Goal: Check status: Check status

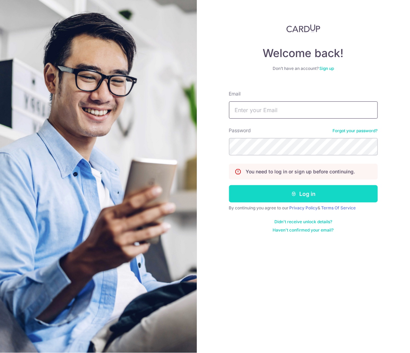
type input "[PERSON_NAME][EMAIL_ADDRESS][DOMAIN_NAME]"
click at [298, 193] on button "Log in" at bounding box center [303, 193] width 149 height 17
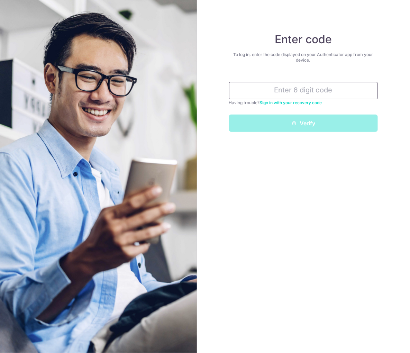
click at [313, 89] on input "text" at bounding box center [303, 90] width 149 height 17
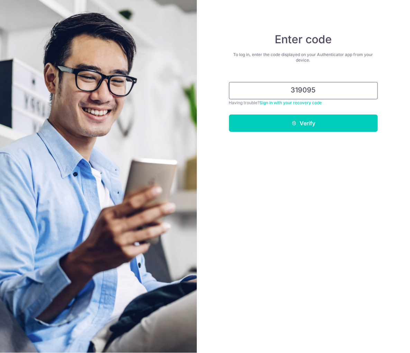
type input "319095"
click at [317, 114] on form "319095 Having trouble? Sign in with your recovery code Verify" at bounding box center [303, 104] width 149 height 55
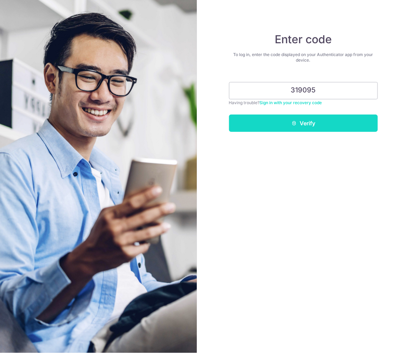
click at [316, 121] on button "Verify" at bounding box center [303, 123] width 149 height 17
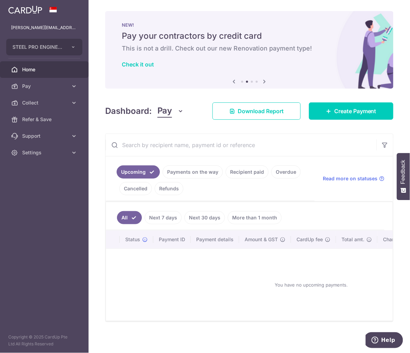
click at [193, 170] on link "Payments on the way" at bounding box center [193, 172] width 60 height 13
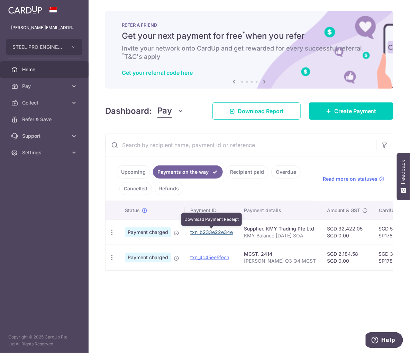
click at [207, 233] on link "txn_b233e22e34e" at bounding box center [211, 232] width 43 height 6
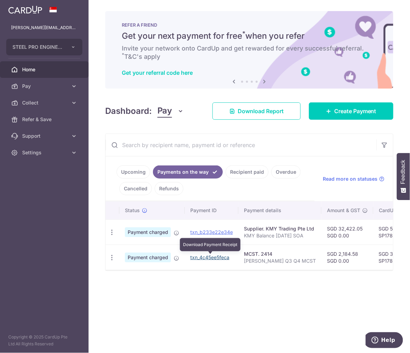
drag, startPoint x: 225, startPoint y: 258, endPoint x: 249, endPoint y: 29, distance: 230.5
click at [225, 258] on link "txn_4c45ee5feca" at bounding box center [209, 258] width 39 height 6
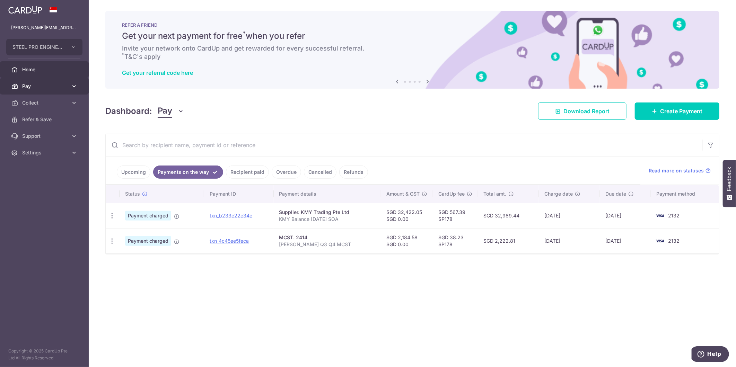
click at [53, 91] on link "Pay" at bounding box center [44, 86] width 89 height 17
click at [39, 184] on link "Collect" at bounding box center [44, 178] width 89 height 17
click at [202, 328] on div "× Pause Schedule Pause all future payments in this series Pause just this one p…" at bounding box center [412, 183] width 647 height 367
click at [137, 170] on link "Upcoming" at bounding box center [134, 172] width 34 height 13
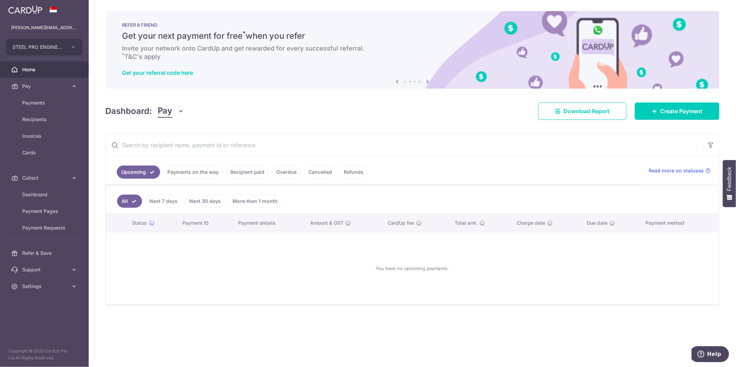
click at [250, 176] on link "Recipient paid" at bounding box center [247, 172] width 43 height 13
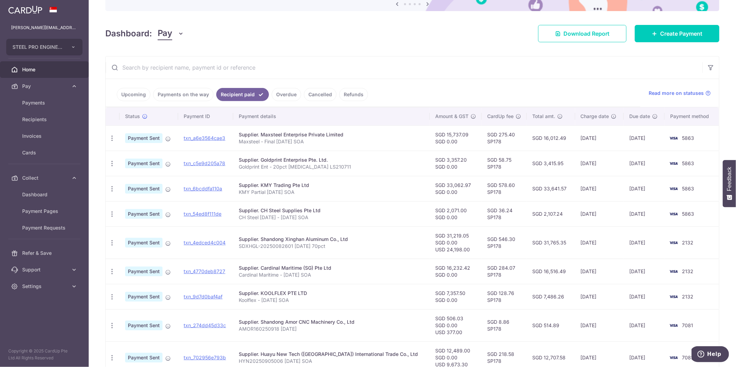
scroll to position [160, 0]
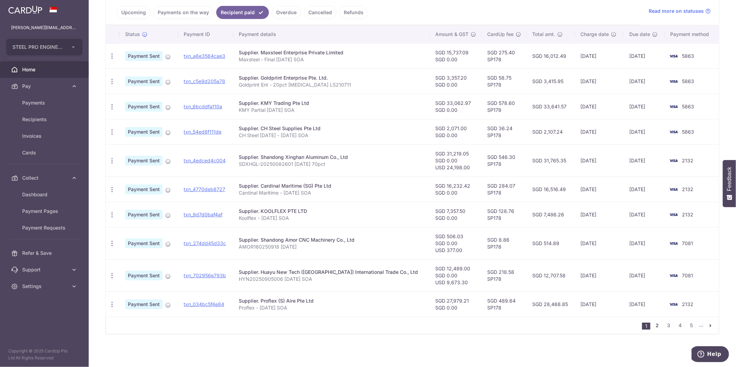
click at [410, 325] on link "2" at bounding box center [657, 325] width 8 height 8
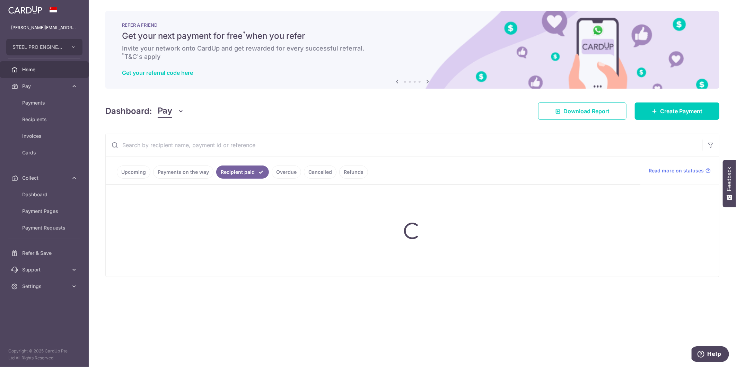
scroll to position [0, 0]
click at [186, 176] on link "Payments on the way" at bounding box center [183, 172] width 60 height 13
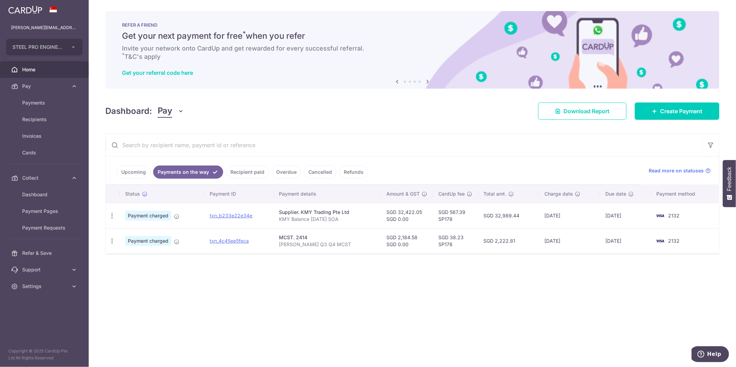
click at [248, 176] on link "Recipient paid" at bounding box center [247, 172] width 43 height 13
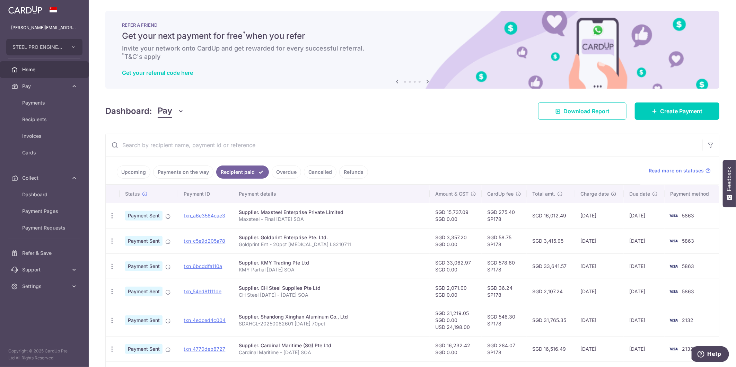
click at [321, 171] on ul "Upcoming Payments on the way Recipient paid Overdue Cancelled Refunds" at bounding box center [373, 171] width 534 height 28
click at [362, 175] on link "Refunds" at bounding box center [353, 172] width 29 height 13
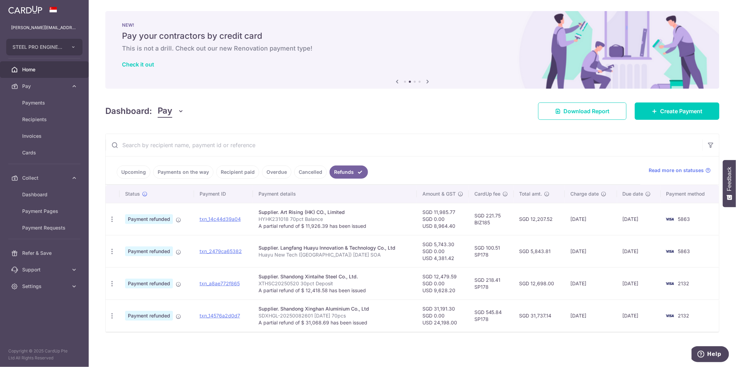
click at [309, 177] on link "Cancelled" at bounding box center [310, 172] width 33 height 13
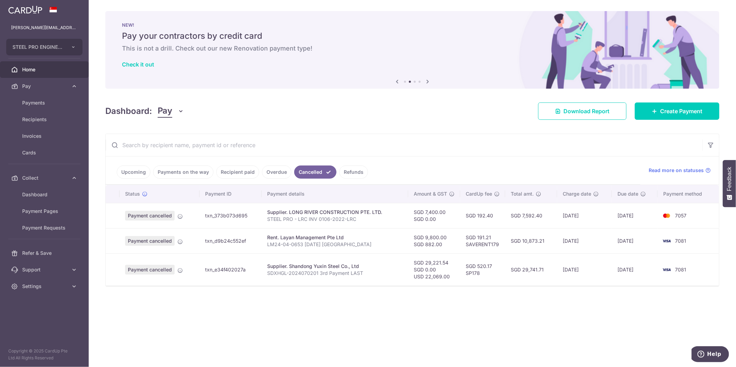
click at [342, 173] on link "Refunds" at bounding box center [353, 172] width 29 height 13
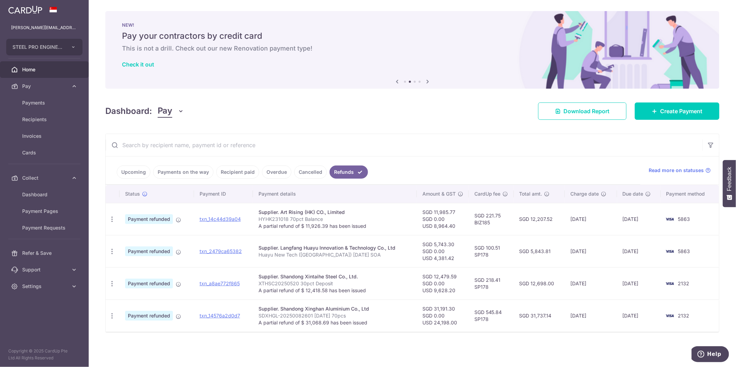
click at [275, 170] on link "Overdue" at bounding box center [276, 172] width 29 height 13
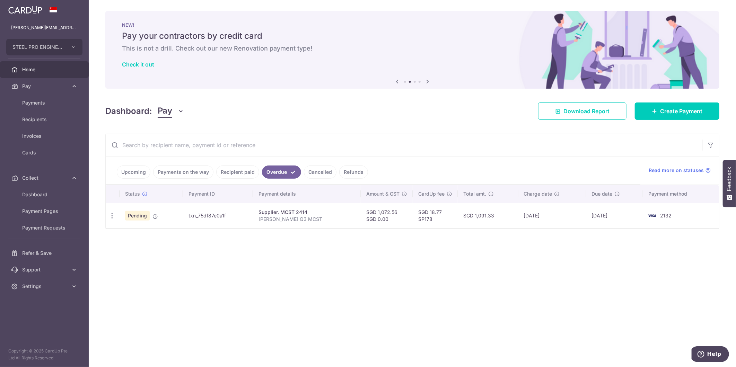
click at [249, 175] on link "Recipient paid" at bounding box center [237, 172] width 43 height 13
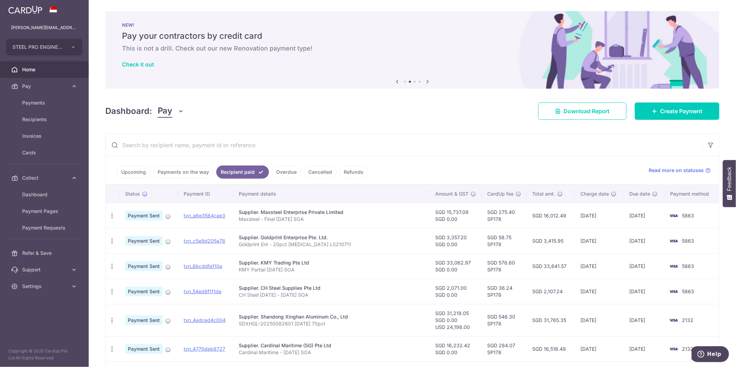
click at [289, 174] on link "Overdue" at bounding box center [286, 172] width 29 height 13
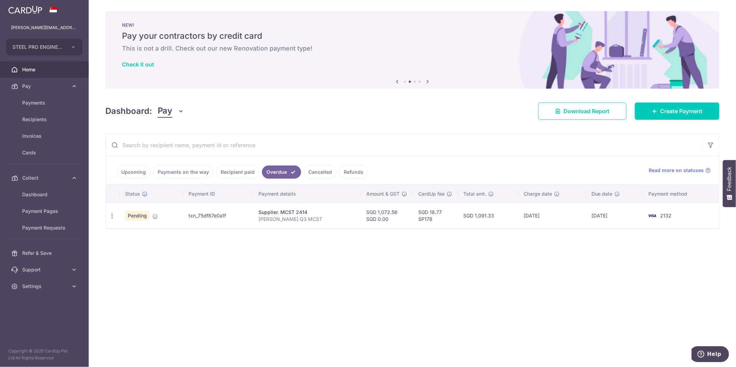
click at [245, 174] on link "Recipient paid" at bounding box center [237, 172] width 43 height 13
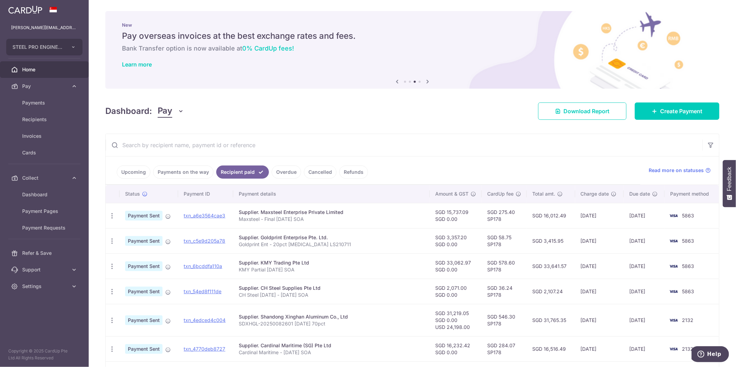
drag, startPoint x: 178, startPoint y: 175, endPoint x: 174, endPoint y: 175, distance: 3.8
click at [178, 175] on link "Payments on the way" at bounding box center [183, 172] width 60 height 13
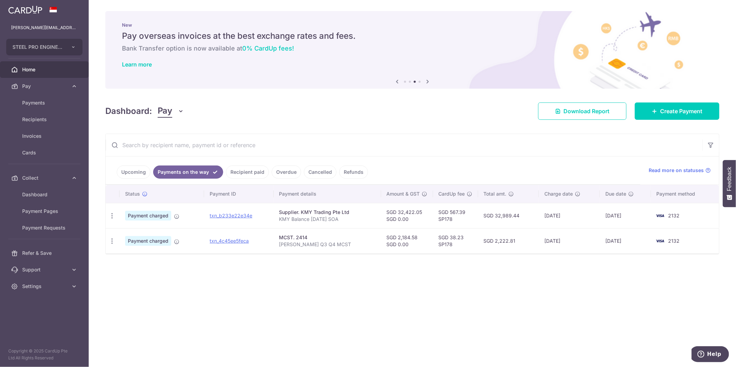
click at [134, 170] on link "Upcoming" at bounding box center [134, 172] width 34 height 13
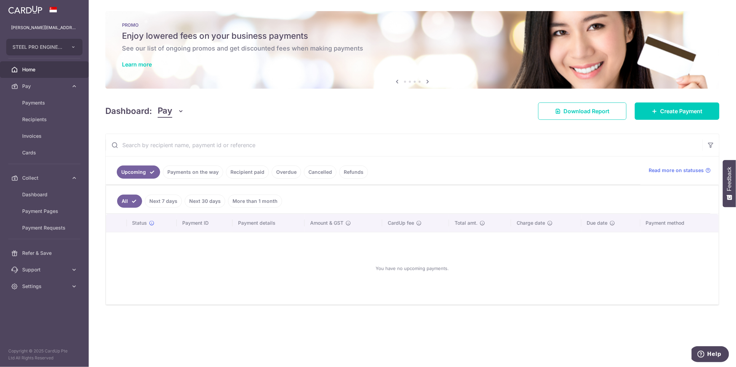
click at [183, 172] on link "Payments on the way" at bounding box center [193, 172] width 60 height 13
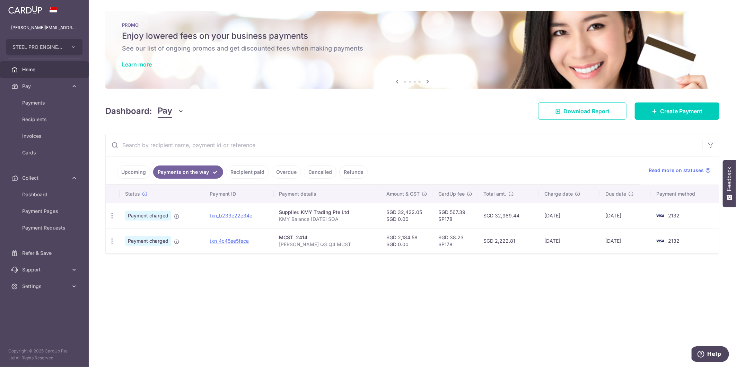
click at [238, 168] on link "Recipient paid" at bounding box center [247, 172] width 43 height 13
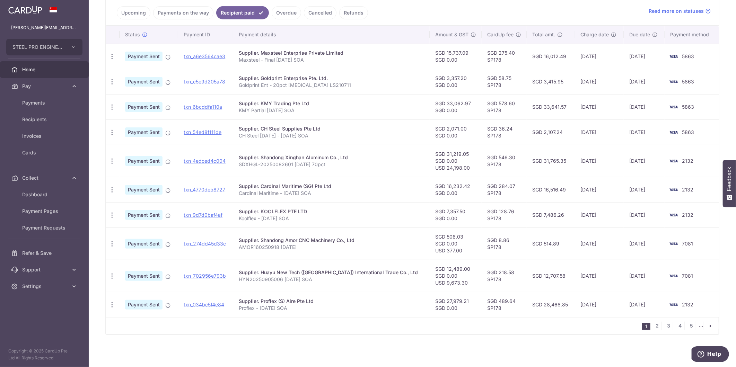
scroll to position [160, 0]
click at [410, 326] on link "2" at bounding box center [657, 325] width 8 height 8
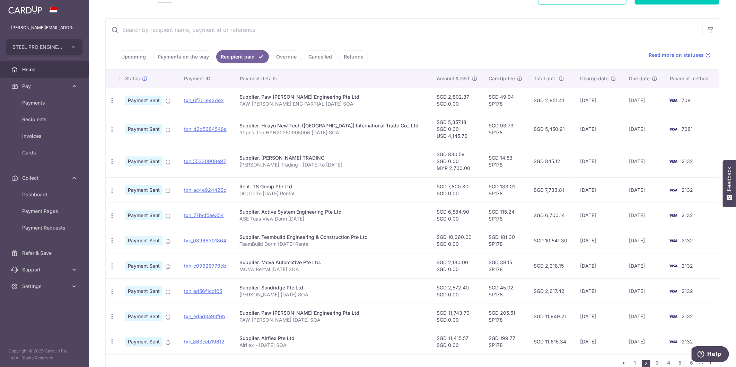
scroll to position [153, 0]
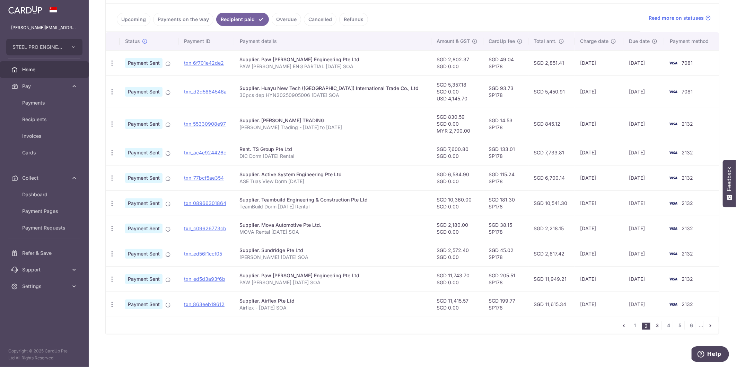
click at [410, 326] on link "3" at bounding box center [657, 325] width 8 height 8
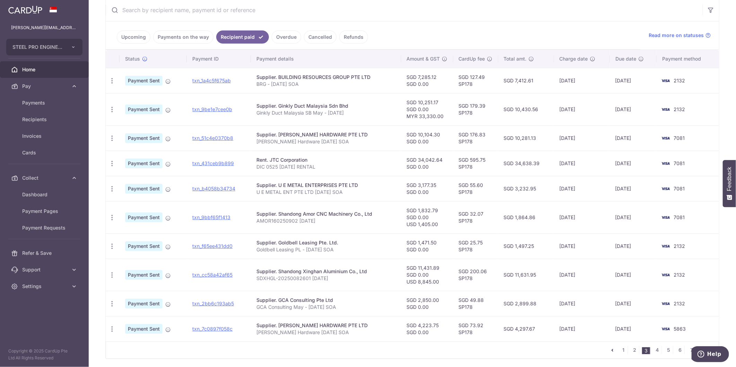
scroll to position [154, 0]
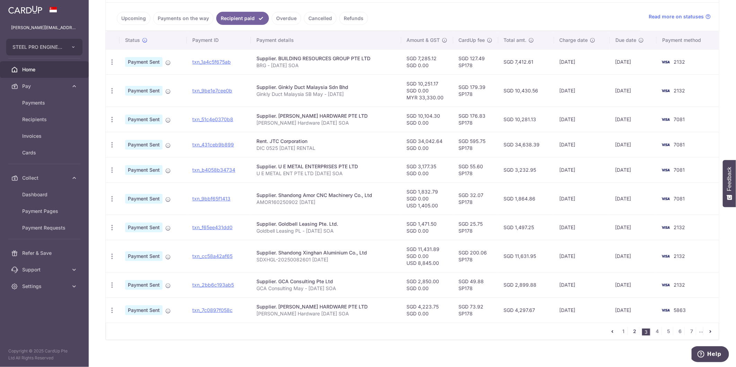
click at [410, 332] on link "2" at bounding box center [634, 331] width 8 height 8
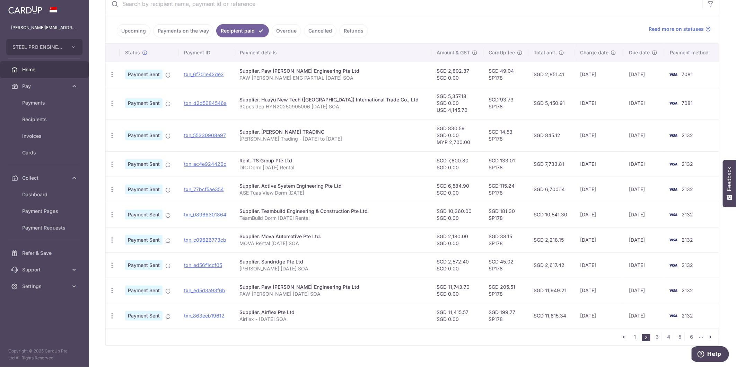
scroll to position [153, 0]
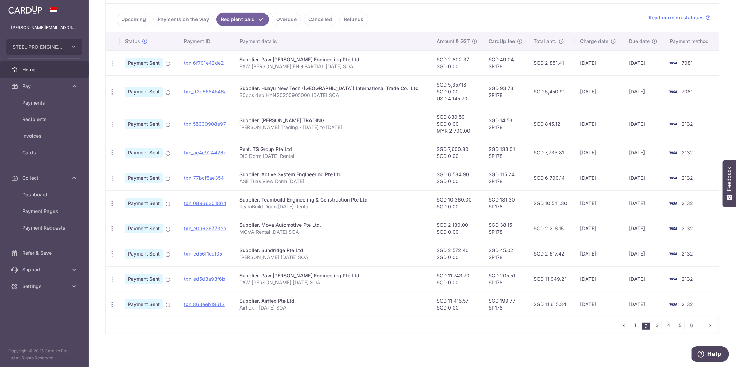
click at [410, 325] on link "1" at bounding box center [634, 325] width 8 height 8
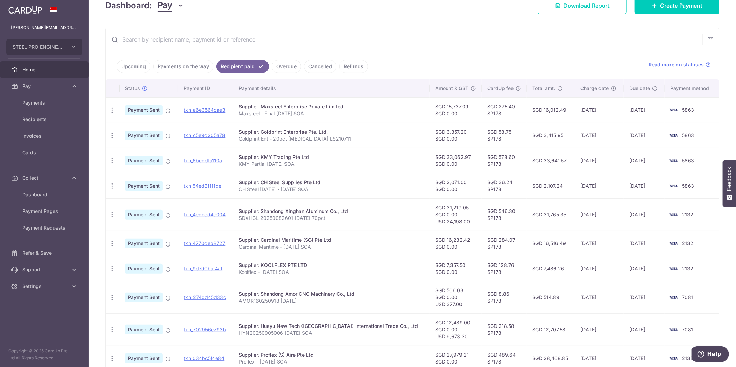
scroll to position [160, 0]
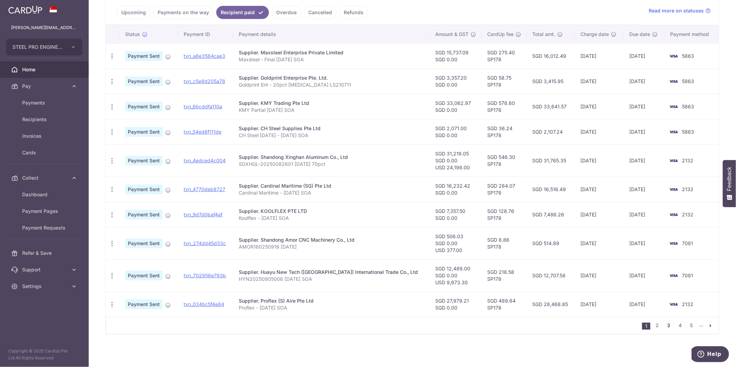
click at [410, 321] on link "3" at bounding box center [668, 325] width 8 height 8
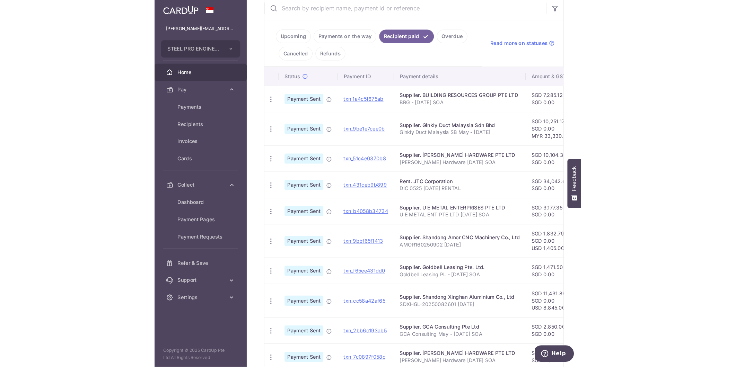
scroll to position [192, 0]
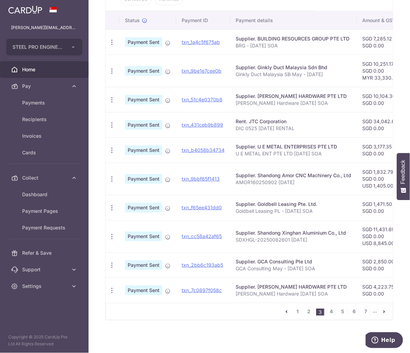
drag, startPoint x: 234, startPoint y: 202, endPoint x: 326, endPoint y: 199, distance: 91.5
click at [326, 199] on td "Supplier. Goldbell Leasing Pte. Ltd. Goldbell Leasing PL - Aug 25 SOA" at bounding box center [293, 207] width 127 height 25
copy div "Supplier. Goldbell Leasing Pte. Ltd."
drag, startPoint x: 257, startPoint y: 231, endPoint x: 350, endPoint y: 232, distance: 93.2
click at [350, 232] on div "Supplier. Shandong Xinghan Aluminium Co., Ltd" at bounding box center [294, 233] width 116 height 7
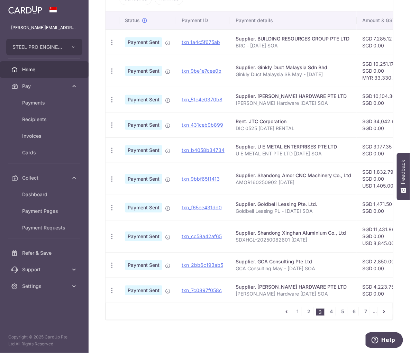
copy div "Shandong Xinghan Aluminium Co., Ltd"
click at [224, 217] on td "txn_f65ee431dd0" at bounding box center [203, 207] width 54 height 25
drag, startPoint x: 236, startPoint y: 238, endPoint x: 307, endPoint y: 238, distance: 70.7
click at [307, 238] on p "SDXHGL-20250082601 Aug 25" at bounding box center [294, 240] width 116 height 7
copy p "SDXHGL-20250082601 Aug 25"
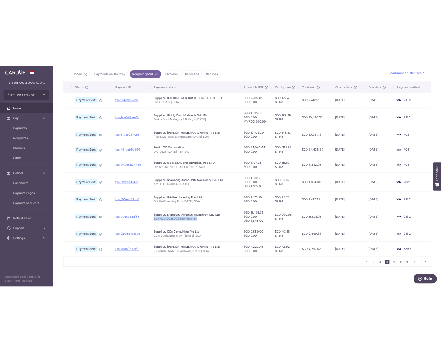
scroll to position [160, 0]
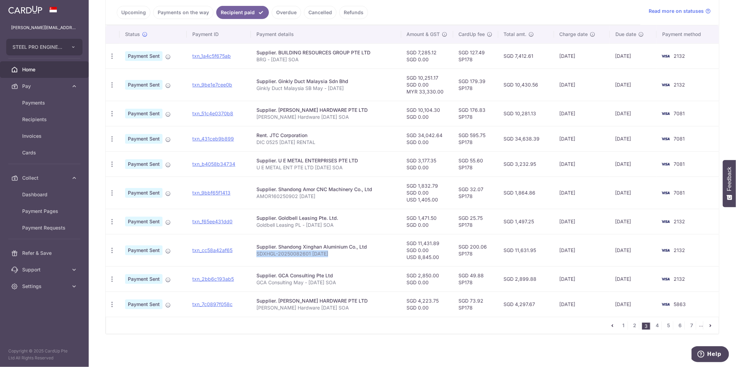
drag, startPoint x: 278, startPoint y: 51, endPoint x: 382, endPoint y: 49, distance: 103.9
click at [382, 49] on div "Supplier. BUILDING RESOURCES GROUP PTE LTD" at bounding box center [325, 52] width 139 height 7
copy div "BUILDING RESOURCES GROUP PTE LTD"
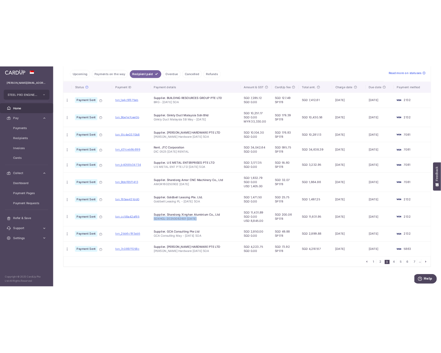
scroll to position [192, 0]
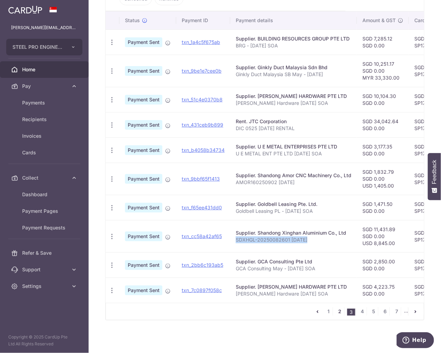
click at [336, 312] on link "2" at bounding box center [340, 312] width 8 height 8
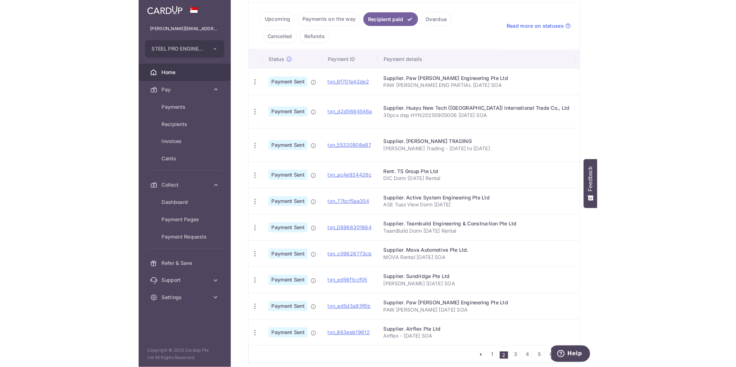
scroll to position [188, 0]
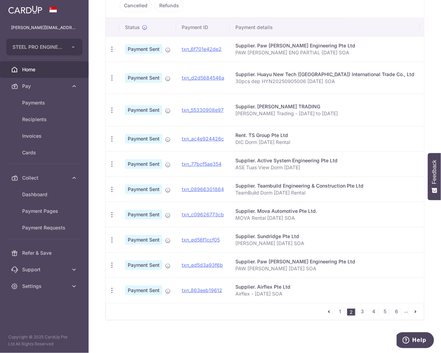
drag, startPoint x: 256, startPoint y: 285, endPoint x: 293, endPoint y: 283, distance: 37.5
click at [293, 284] on div "Supplier. Airflex Pte Ltd" at bounding box center [325, 287] width 179 height 7
drag, startPoint x: 290, startPoint y: 280, endPoint x: 256, endPoint y: 284, distance: 33.9
click at [256, 284] on div "Supplier. Airflex Pte Ltd" at bounding box center [325, 287] width 179 height 7
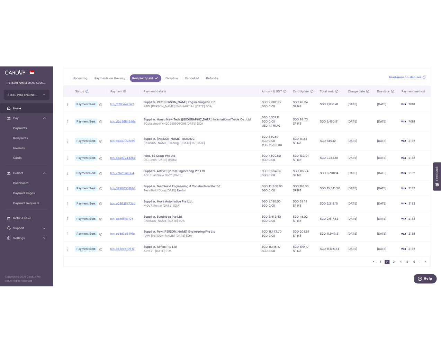
scroll to position [153, 0]
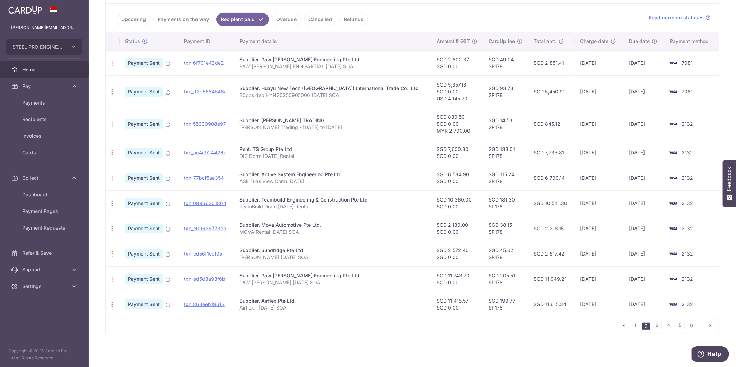
drag, startPoint x: 269, startPoint y: 174, endPoint x: 367, endPoint y: 176, distance: 98.0
click at [367, 176] on div "Supplier. Active System Engineering Pte Ltd" at bounding box center [333, 174] width 186 height 7
copy div "Active System Engineering Pte Ltd"
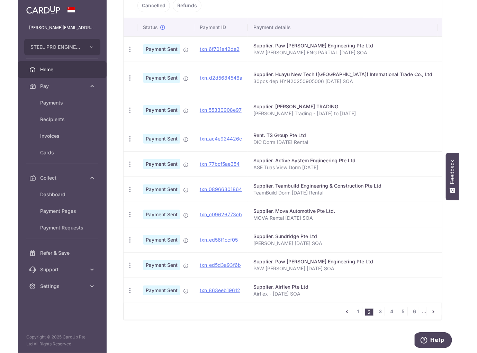
scroll to position [171, 0]
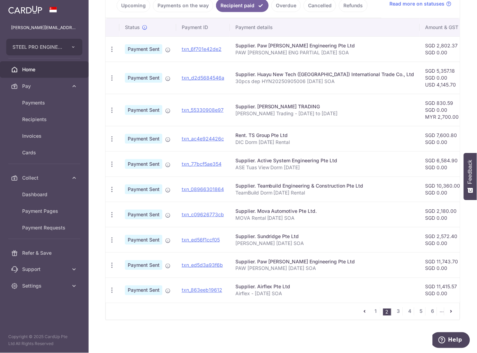
drag, startPoint x: 257, startPoint y: 282, endPoint x: 295, endPoint y: 282, distance: 38.1
click at [295, 284] on div "Supplier. Airflex Pte Ltd" at bounding box center [325, 287] width 179 height 7
copy div "Airflex Pte Ltd"
drag, startPoint x: 257, startPoint y: 182, endPoint x: 365, endPoint y: 185, distance: 107.4
click at [365, 185] on div "Supplier. Teambuild Engineering & Construction Pte Ltd" at bounding box center [325, 186] width 179 height 7
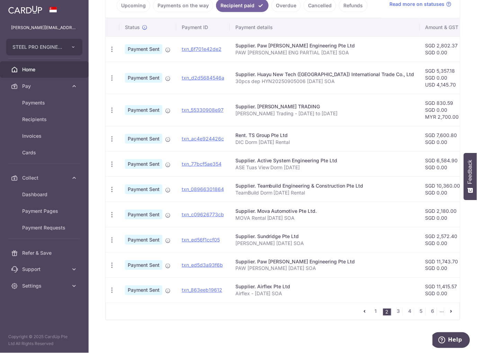
copy div "Teambuild Engineering & Construction Pte Ltd"
click at [394, 309] on link "3" at bounding box center [398, 312] width 8 height 8
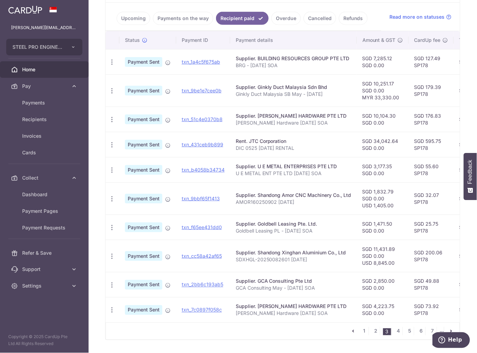
scroll to position [178, 0]
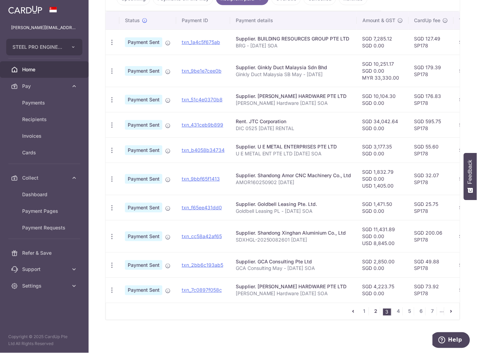
click at [372, 310] on link "2" at bounding box center [376, 312] width 8 height 8
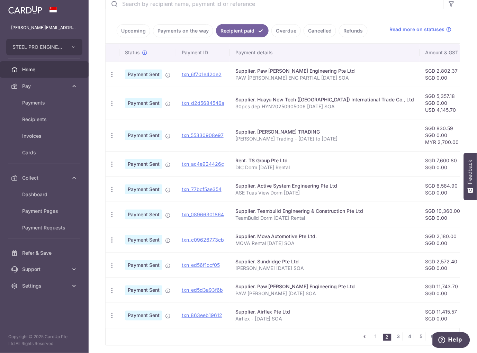
scroll to position [154, 0]
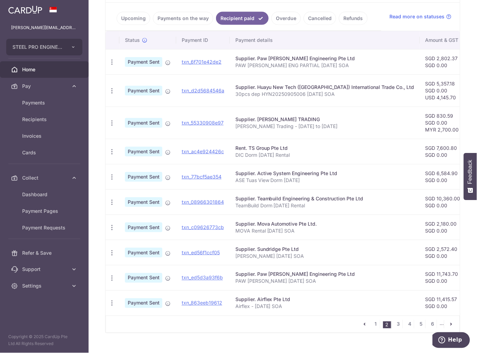
drag, startPoint x: 257, startPoint y: 248, endPoint x: 303, endPoint y: 250, distance: 45.7
click at [303, 250] on div "Supplier. Sundridge Pte Ltd" at bounding box center [325, 249] width 179 height 7
copy div "Sundridge Pte Ltd"
drag, startPoint x: 256, startPoint y: 273, endPoint x: 327, endPoint y: 272, distance: 71.7
click at [327, 272] on div "Supplier. Paw Leck Engineering Pte Ltd" at bounding box center [325, 274] width 179 height 7
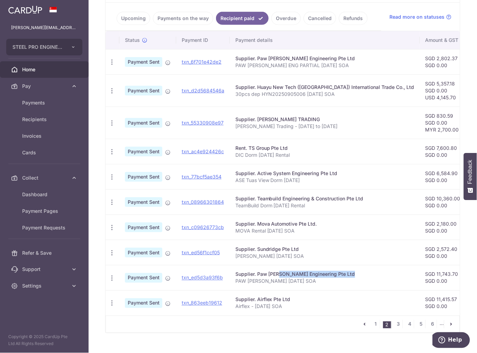
click at [327, 272] on div "Supplier. Paw Leck Engineering Pte Ltd" at bounding box center [325, 274] width 179 height 7
drag, startPoint x: 327, startPoint y: 276, endPoint x: 258, endPoint y: 277, distance: 69.6
click at [258, 277] on div "Supplier. Paw Leck Engineering Pte Ltd" at bounding box center [325, 274] width 179 height 7
copy div "Paw Leck Engineering Pte Ltd"
drag, startPoint x: 257, startPoint y: 225, endPoint x: 320, endPoint y: 221, distance: 62.5
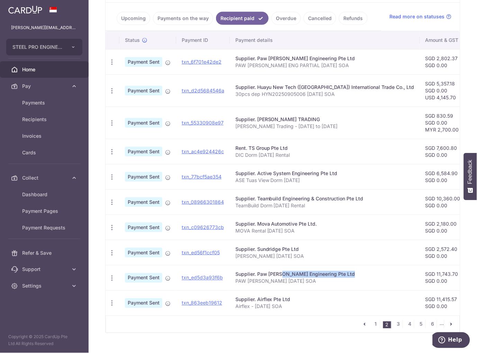
click at [320, 221] on div "Supplier. Mova Automotive Pte Ltd." at bounding box center [325, 224] width 179 height 7
copy div "Mova Automotive Pte Ltd."
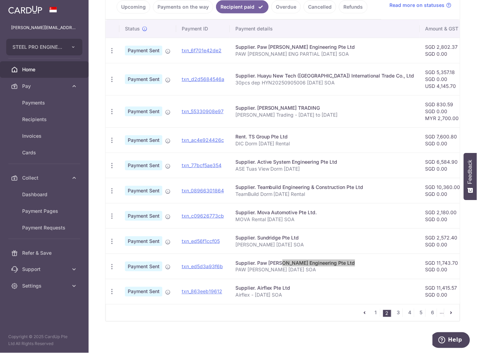
scroll to position [171, 0]
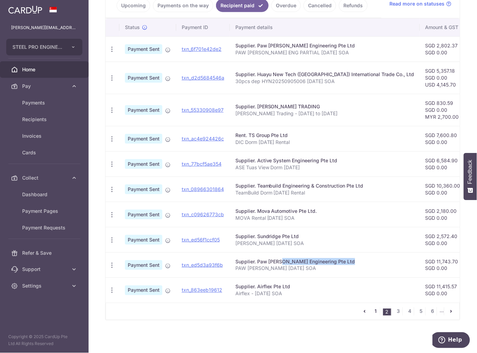
click at [372, 312] on link "1" at bounding box center [376, 312] width 8 height 8
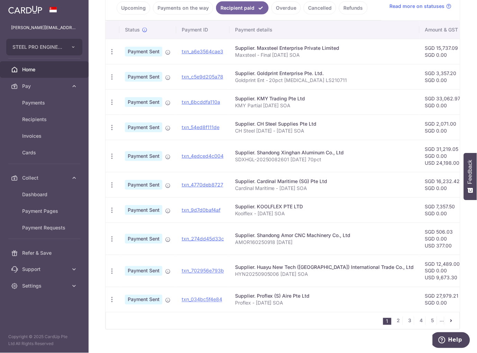
scroll to position [178, 0]
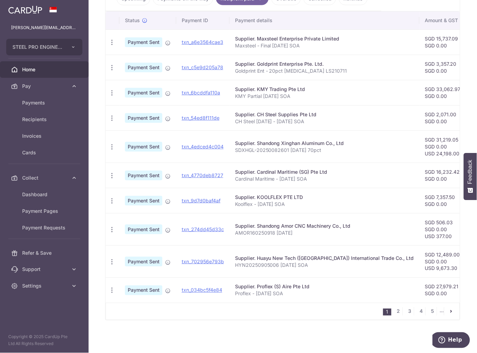
click at [392, 306] on nav "1 2 3 4 5 ..." at bounding box center [421, 311] width 77 height 17
click at [394, 311] on link "2" at bounding box center [398, 312] width 8 height 8
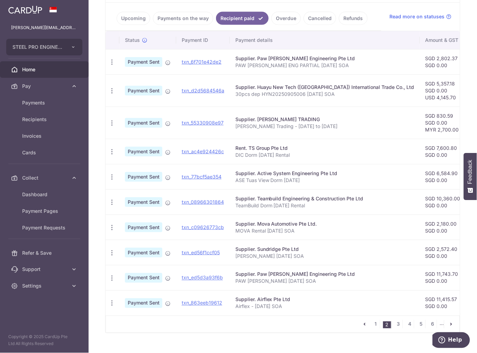
scroll to position [171, 0]
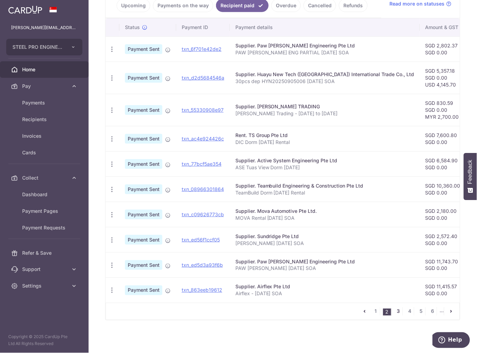
click at [394, 313] on link "3" at bounding box center [398, 312] width 8 height 8
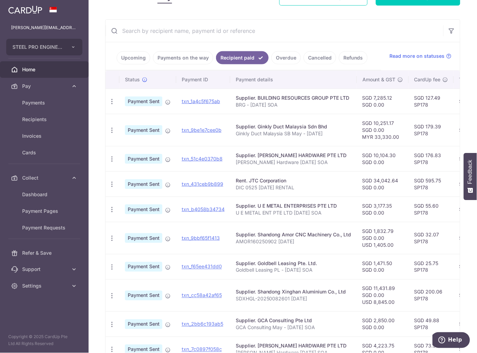
scroll to position [115, 0]
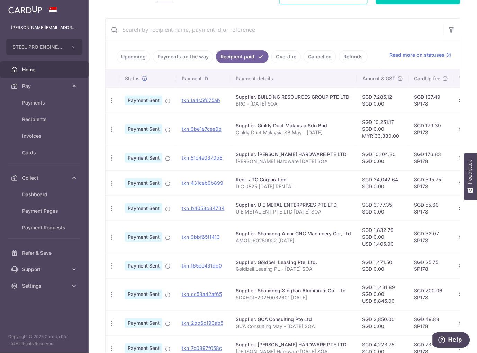
drag, startPoint x: 258, startPoint y: 123, endPoint x: 326, endPoint y: 122, distance: 68.2
click at [326, 122] on td "Supplier. Ginkly Duct Malaysia Sdn Bhd Ginkly Duct Malaysia SB May - Jun25" at bounding box center [293, 129] width 127 height 32
drag, startPoint x: 293, startPoint y: 131, endPoint x: 332, endPoint y: 132, distance: 39.5
click at [332, 132] on p "Ginkly Duct Malaysia SB May - Jun25" at bounding box center [294, 132] width 116 height 7
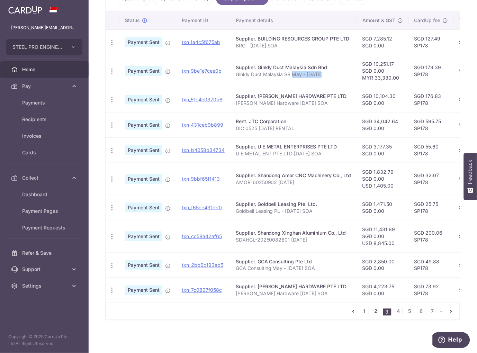
click at [372, 310] on link "2" at bounding box center [376, 312] width 8 height 8
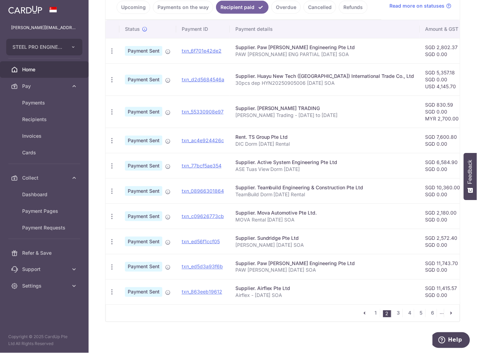
scroll to position [171, 0]
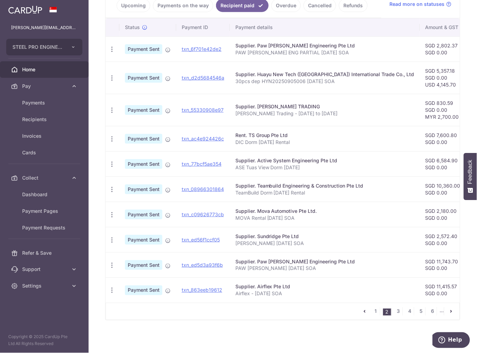
drag, startPoint x: 249, startPoint y: 130, endPoint x: 291, endPoint y: 131, distance: 42.3
click at [291, 132] on div "Rent. TS Group Pte Ltd" at bounding box center [325, 135] width 179 height 7
drag, startPoint x: 256, startPoint y: 100, endPoint x: 303, endPoint y: 99, distance: 46.4
click at [303, 103] on div "Supplier. TAI LIM TRADING" at bounding box center [325, 106] width 179 height 7
click at [302, 103] on div "Supplier. TAI LIM TRADING" at bounding box center [325, 106] width 179 height 7
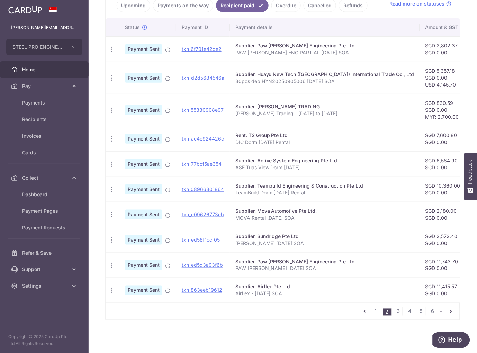
drag, startPoint x: 297, startPoint y: 99, endPoint x: 257, endPoint y: 102, distance: 39.6
click at [257, 103] on div "Supplier. TAI LIM TRADING" at bounding box center [325, 106] width 179 height 7
drag, startPoint x: 276, startPoint y: 110, endPoint x: 331, endPoint y: 115, distance: 55.3
click at [331, 115] on td "Supplier. TAI LIM TRADING Tai Lim Trading - May 25 to Aug 25" at bounding box center [325, 110] width 190 height 32
click at [373, 313] on link "1" at bounding box center [376, 312] width 8 height 8
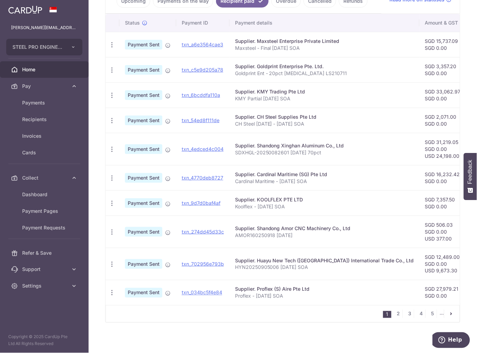
scroll to position [178, 0]
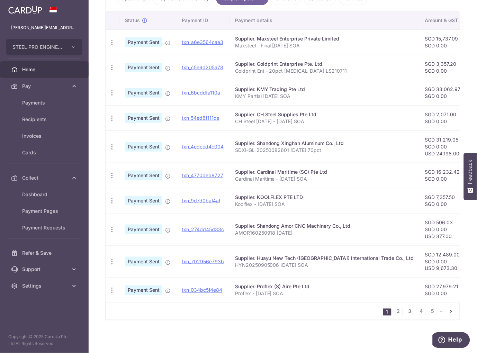
drag, startPoint x: 255, startPoint y: 193, endPoint x: 300, endPoint y: 192, distance: 44.7
click at [300, 194] on div "Supplier. KOOLFLEX PTE LTD" at bounding box center [324, 197] width 179 height 7
drag, startPoint x: 300, startPoint y: 192, endPoint x: 308, endPoint y: 193, distance: 7.7
click at [308, 194] on div "Supplier. KOOLFLEX PTE LTD" at bounding box center [324, 197] width 179 height 7
drag, startPoint x: 304, startPoint y: 192, endPoint x: 257, endPoint y: 196, distance: 47.6
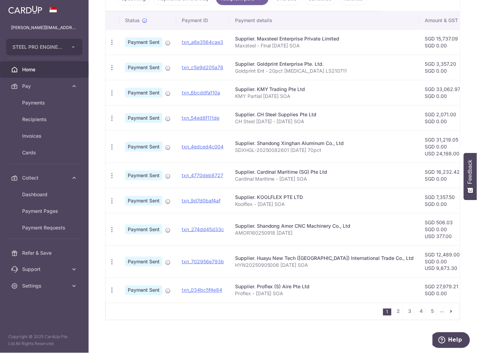
click at [257, 196] on div "Supplier. KOOLFLEX PTE LTD" at bounding box center [324, 197] width 179 height 7
drag, startPoint x: 257, startPoint y: 168, endPoint x: 330, endPoint y: 166, distance: 73.1
click at [330, 169] on div "Supplier. Cardinal Maritime (SG) Pte Ltd" at bounding box center [324, 172] width 179 height 7
drag, startPoint x: 279, startPoint y: 176, endPoint x: 312, endPoint y: 175, distance: 32.9
click at [312, 176] on p "Cardinal Maritime - Jul 25 SOA" at bounding box center [324, 179] width 179 height 7
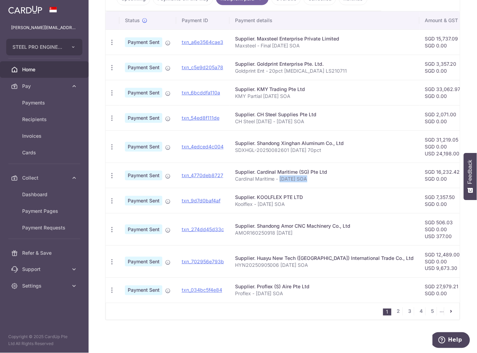
drag, startPoint x: 257, startPoint y: 140, endPoint x: 344, endPoint y: 141, distance: 86.9
click at [344, 141] on div "Supplier. Shandong Xinghan Aluminum Co., Ltd" at bounding box center [324, 143] width 179 height 7
click at [234, 147] on td "Supplier. Shandong Xinghan Aluminum Co., Ltd SDXHGL-20250082601 Aug 25 70pct" at bounding box center [325, 147] width 190 height 32
drag, startPoint x: 236, startPoint y: 146, endPoint x: 326, endPoint y: 150, distance: 89.8
click at [326, 150] on td "Supplier. Shandong Xinghan Aluminum Co., Ltd SDXHGL-20250082601 Aug 25 70pct" at bounding box center [325, 147] width 190 height 32
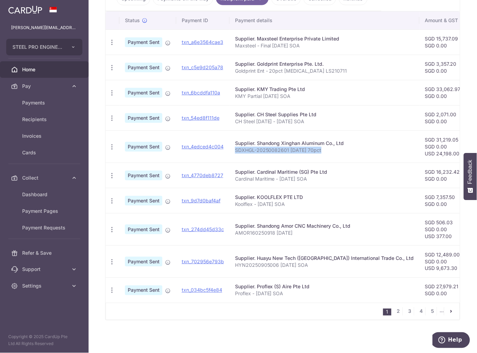
drag, startPoint x: 257, startPoint y: 283, endPoint x: 323, endPoint y: 283, distance: 65.8
click at [323, 284] on div "Supplier. Proflex (S) Aire Pte Ltd" at bounding box center [324, 287] width 179 height 7
drag, startPoint x: 256, startPoint y: 291, endPoint x: 302, endPoint y: 291, distance: 45.7
click at [302, 291] on p "Proflex - Aug 25 SOA" at bounding box center [324, 294] width 179 height 7
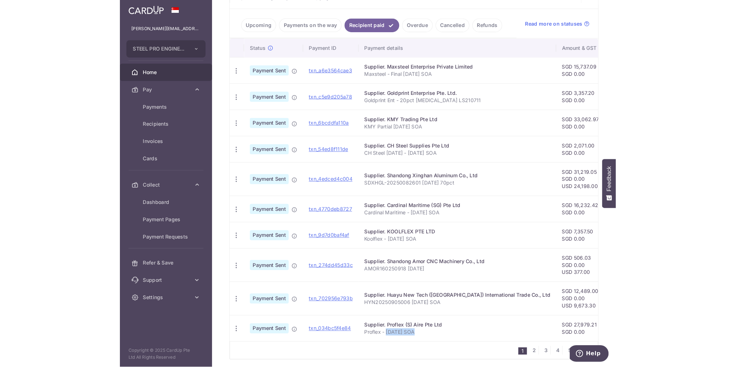
scroll to position [63, 0]
